Goal: Task Accomplishment & Management: Manage account settings

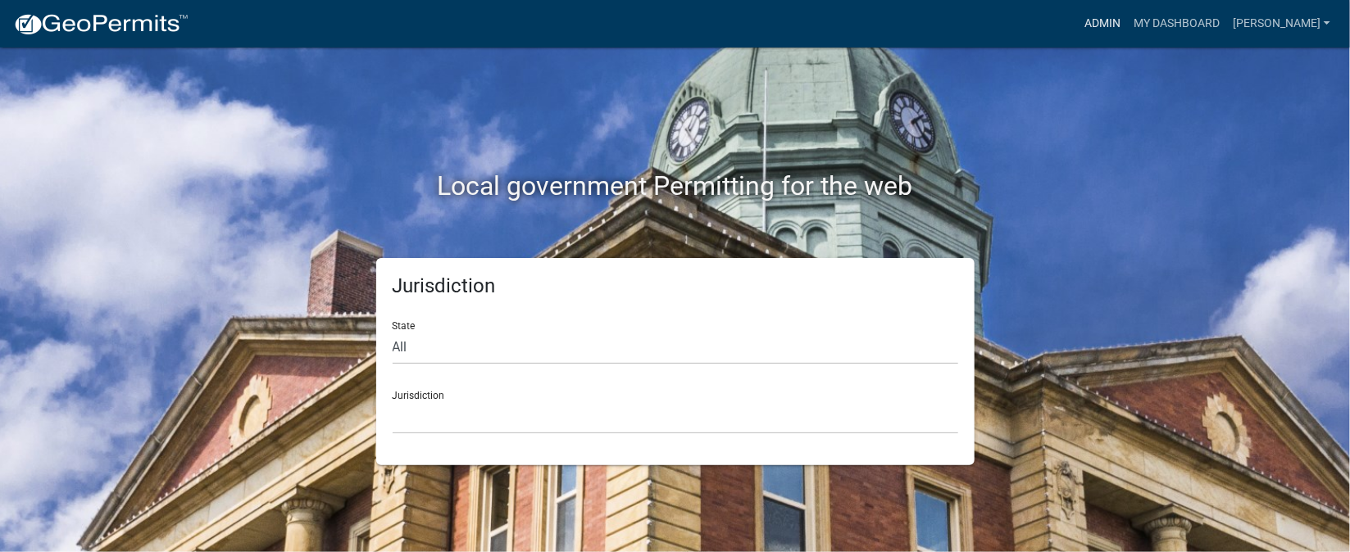
click at [1127, 24] on link "Admin" at bounding box center [1102, 23] width 49 height 31
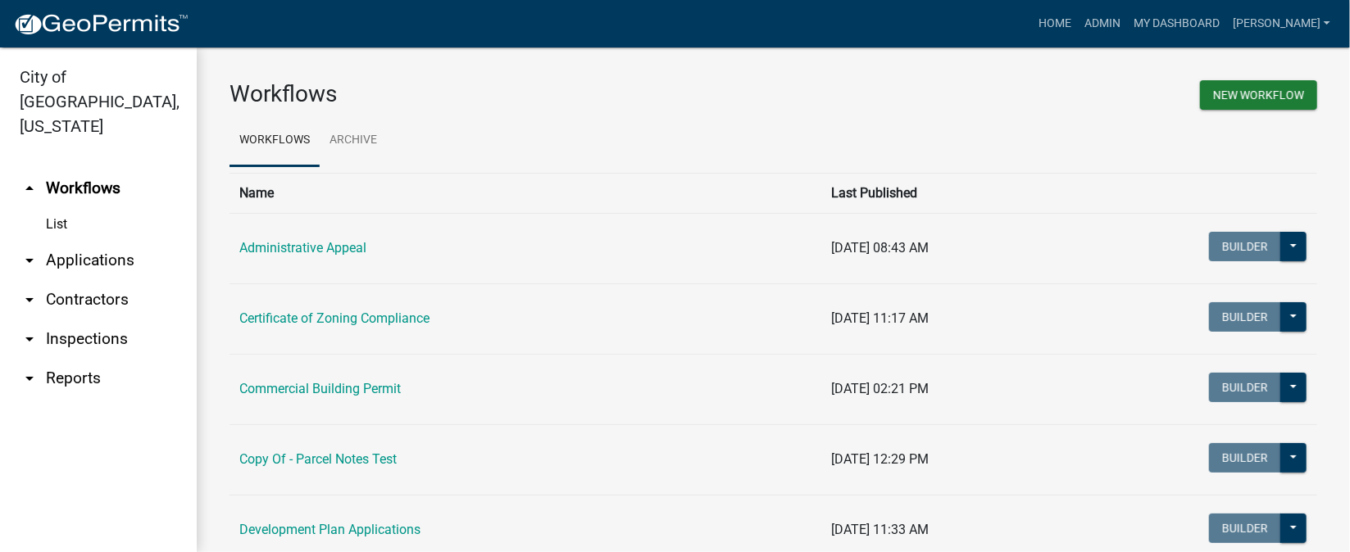
click at [113, 320] on link "arrow_drop_down Inspections" at bounding box center [98, 339] width 197 height 39
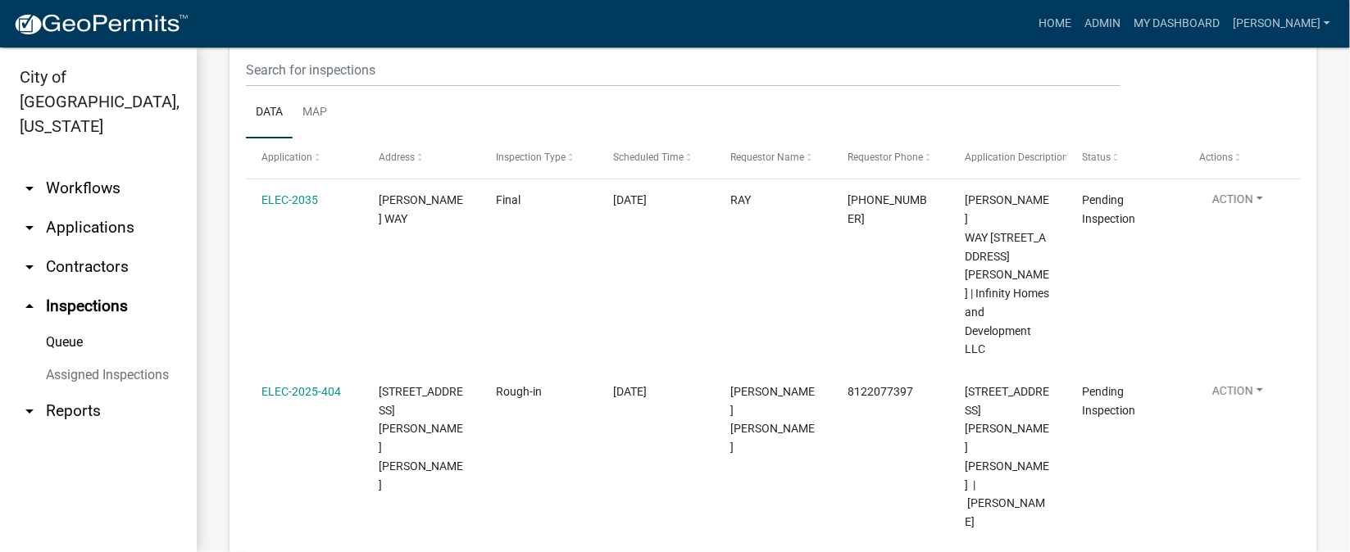
scroll to position [244, 0]
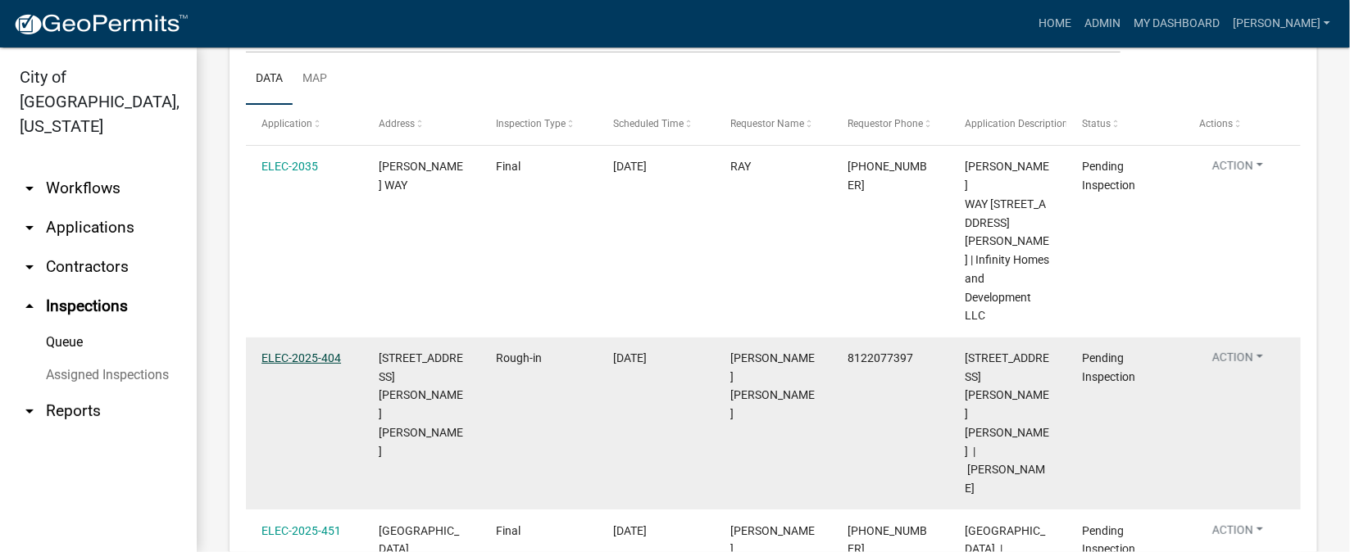
click at [308, 352] on link "ELEC-2025-404" at bounding box center [301, 358] width 80 height 13
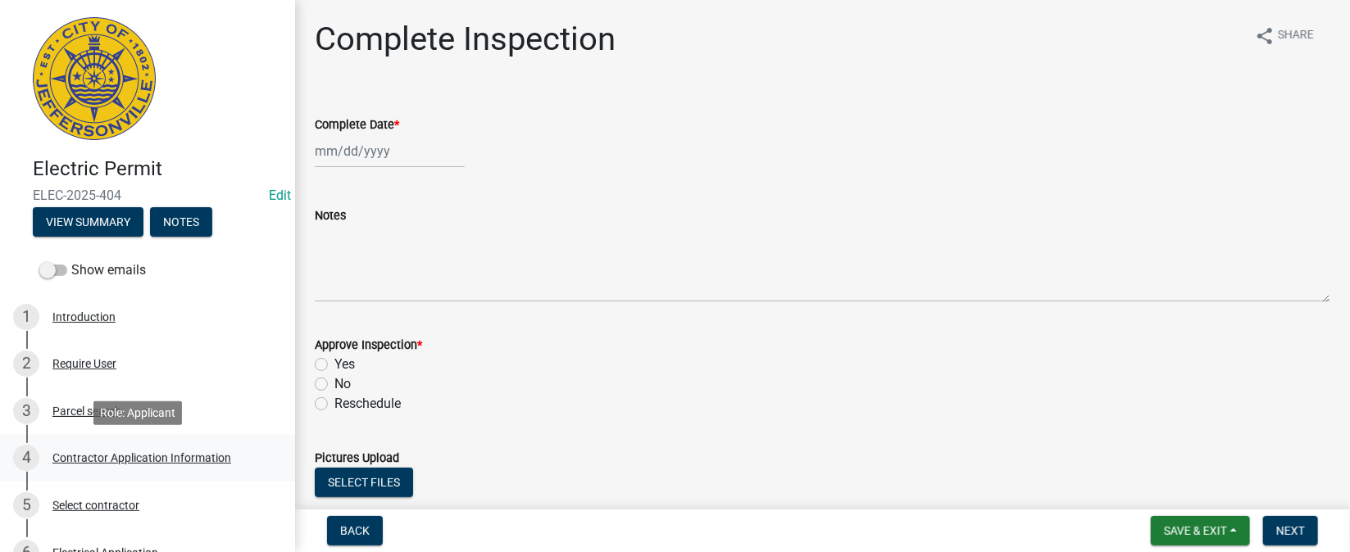
click at [149, 458] on div "Contractor Application Information" at bounding box center [141, 457] width 179 height 11
